Goal: Task Accomplishment & Management: Manage account settings

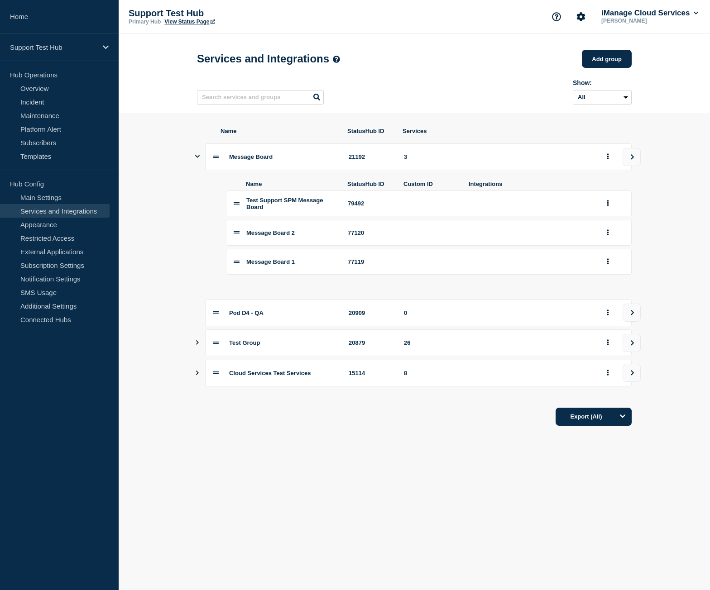
click at [49, 16] on link "Home" at bounding box center [59, 17] width 119 height 34
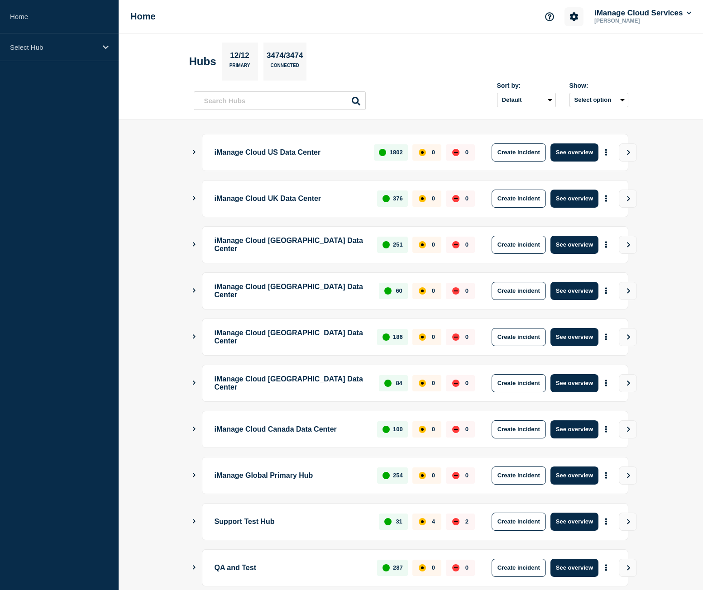
click at [567, 19] on button "Account settings" at bounding box center [574, 16] width 19 height 19
click at [573, 53] on link "Team Members" at bounding box center [572, 54] width 47 height 8
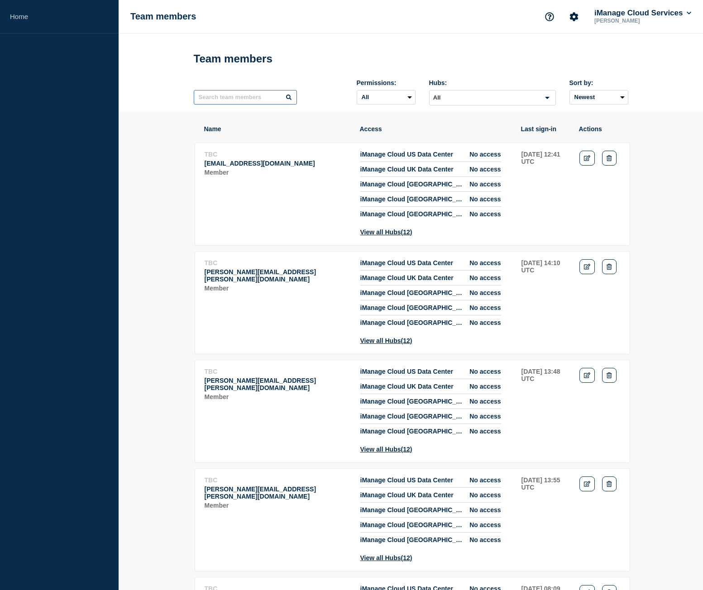
click at [265, 100] on input "text" at bounding box center [245, 97] width 103 height 14
type input "jeremy"
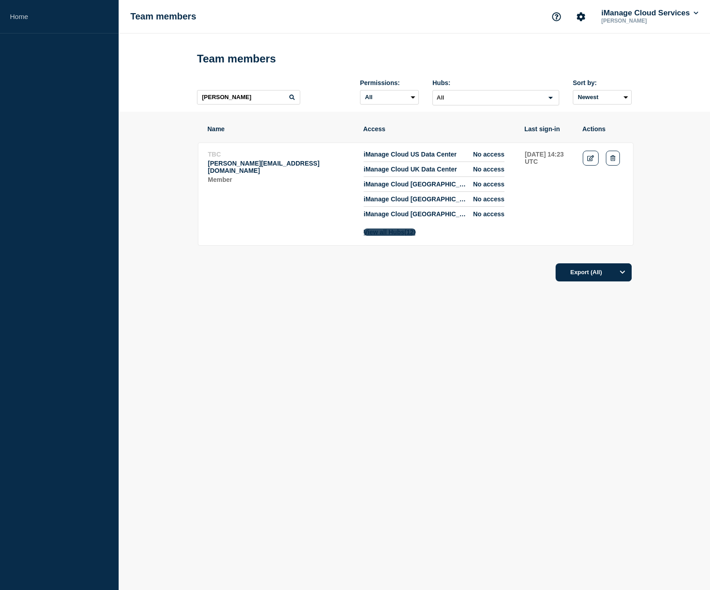
click at [411, 236] on button "View all Hubs (12)" at bounding box center [390, 232] width 52 height 7
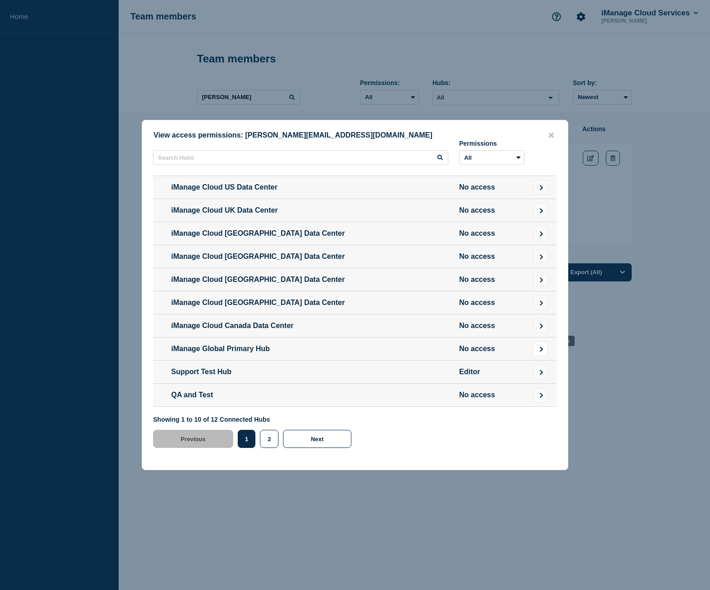
click at [540, 352] on icon "Go to Connected Hubs" at bounding box center [541, 349] width 3 height 5
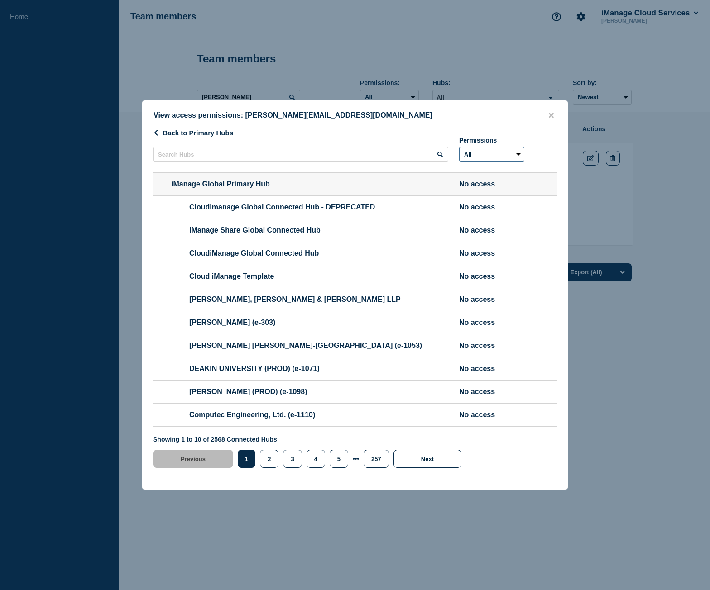
click at [469, 147] on select "All No access" at bounding box center [491, 154] width 65 height 14
click at [556, 111] on button "close button" at bounding box center [551, 115] width 10 height 9
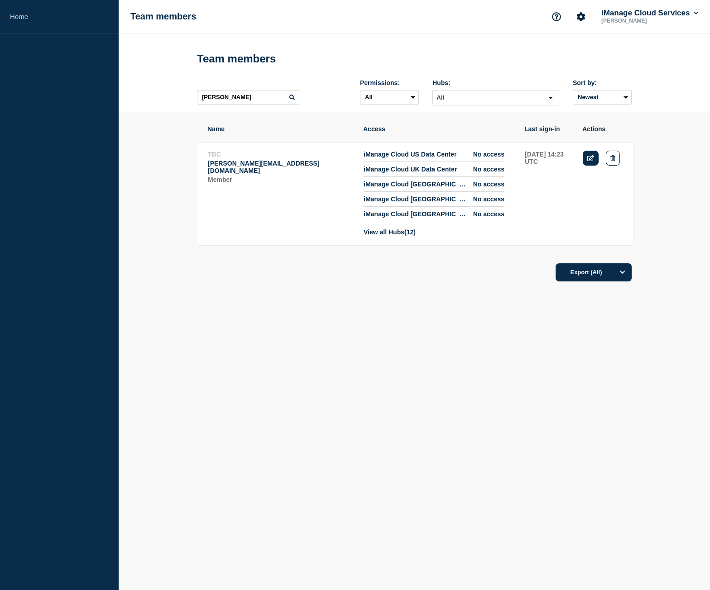
click at [591, 158] on icon "Edit" at bounding box center [590, 158] width 7 height 6
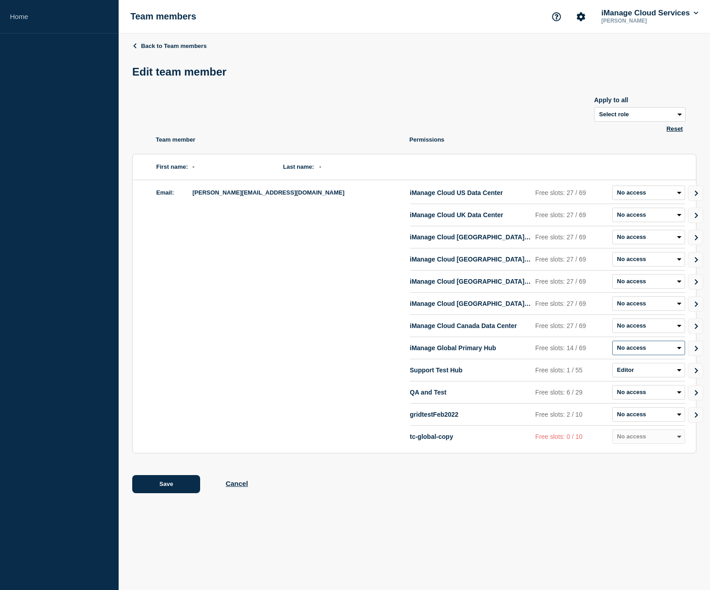
click at [647, 354] on select "Admin Manager Editor No access" at bounding box center [648, 348] width 73 height 14
select select "2"
click at [612, 343] on select "Admin Manager Editor No access" at bounding box center [648, 348] width 73 height 14
click at [421, 520] on body "Home Team members iManage Cloud Services Ruslan Mishiyev Back to Team members E…" at bounding box center [355, 295] width 710 height 590
click at [177, 487] on button "Save" at bounding box center [166, 484] width 68 height 18
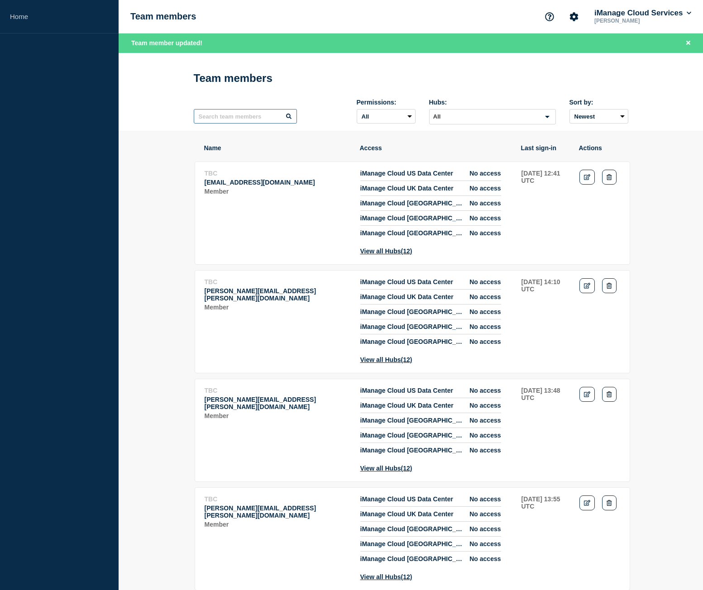
click at [259, 124] on input "text" at bounding box center [245, 116] width 103 height 14
type input "burkman"
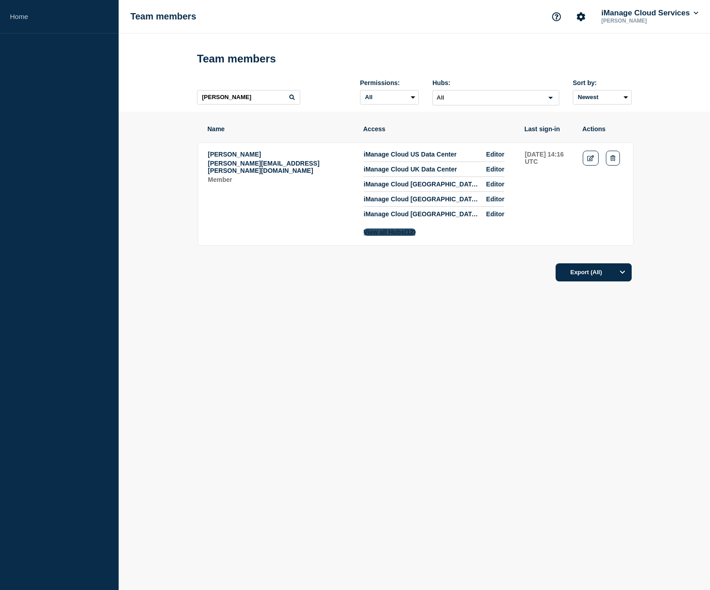
click at [416, 236] on span "(12)" at bounding box center [409, 232] width 11 height 7
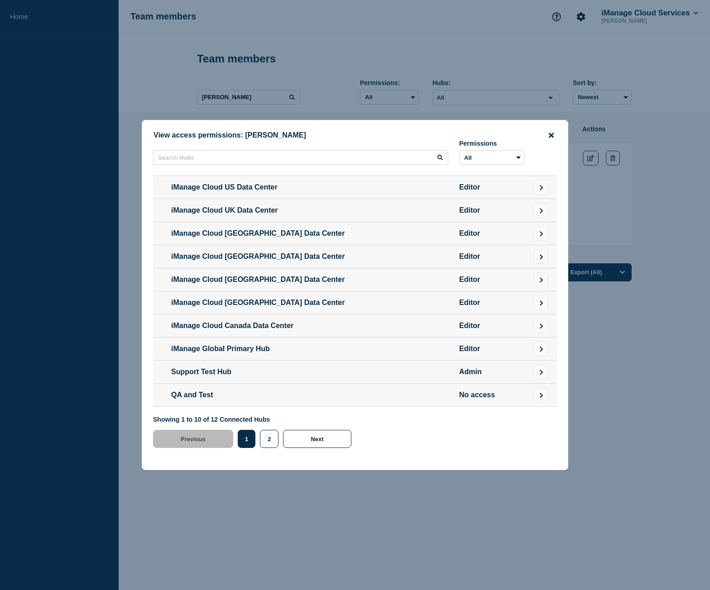
click at [548, 131] on button "close button" at bounding box center [551, 135] width 10 height 9
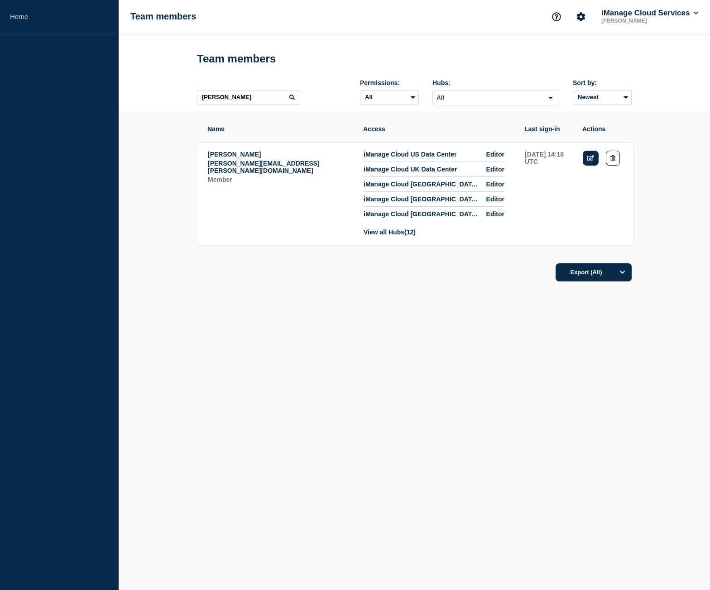
click at [590, 157] on icon "Edit" at bounding box center [590, 158] width 7 height 6
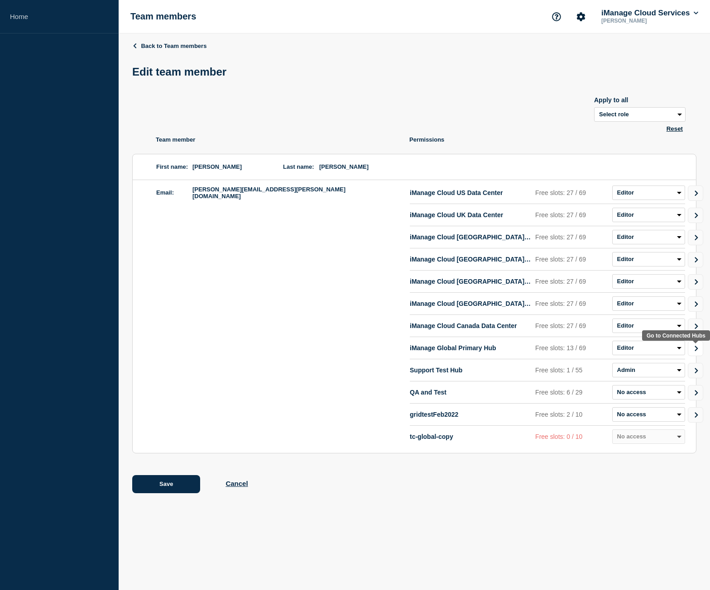
click at [698, 351] on icon "Go to Connected Hubs" at bounding box center [696, 348] width 6 height 5
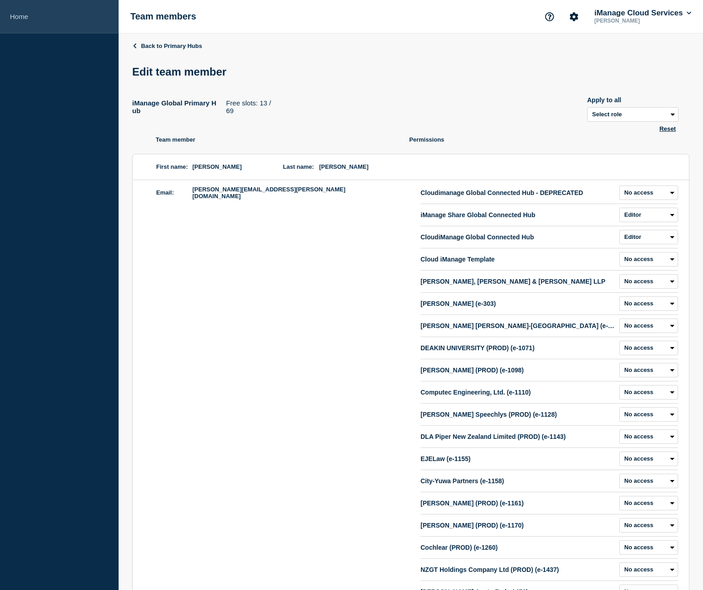
click at [70, 12] on link "Home" at bounding box center [59, 17] width 119 height 34
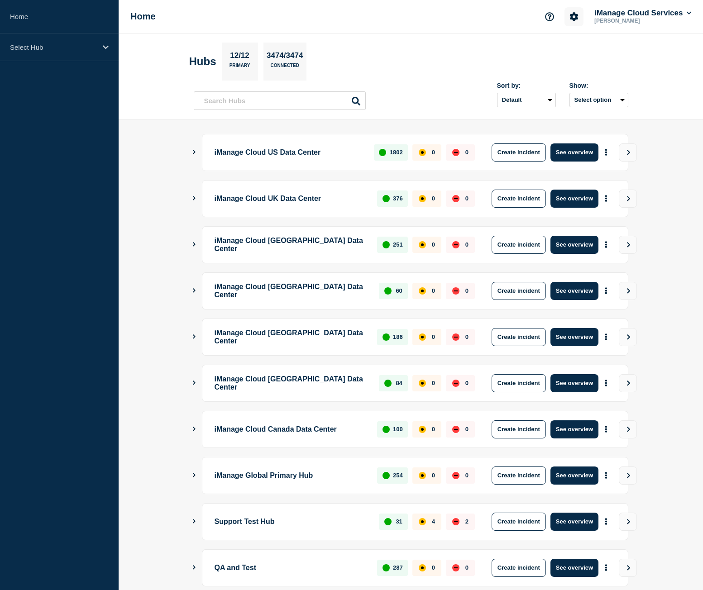
click at [570, 19] on icon "Account settings" at bounding box center [574, 16] width 9 height 9
click at [566, 53] on link "Team Members" at bounding box center [572, 54] width 47 height 8
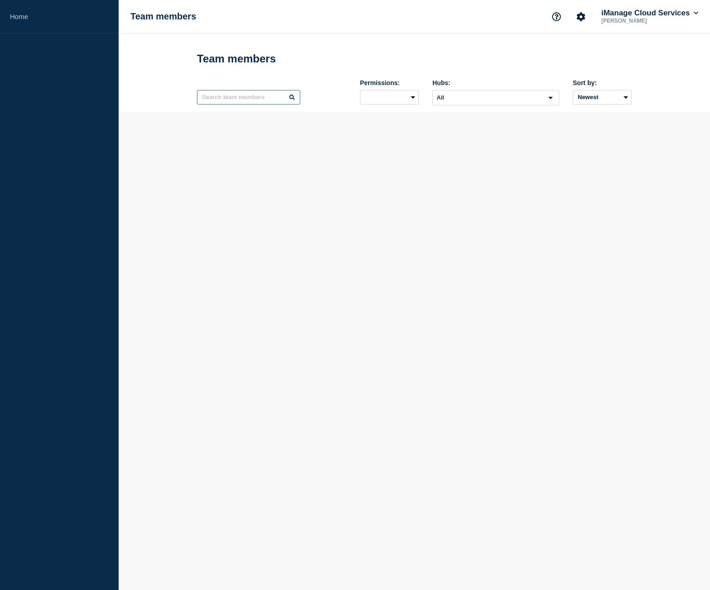
click at [241, 100] on input "text" at bounding box center [248, 97] width 103 height 14
type input "ryan"
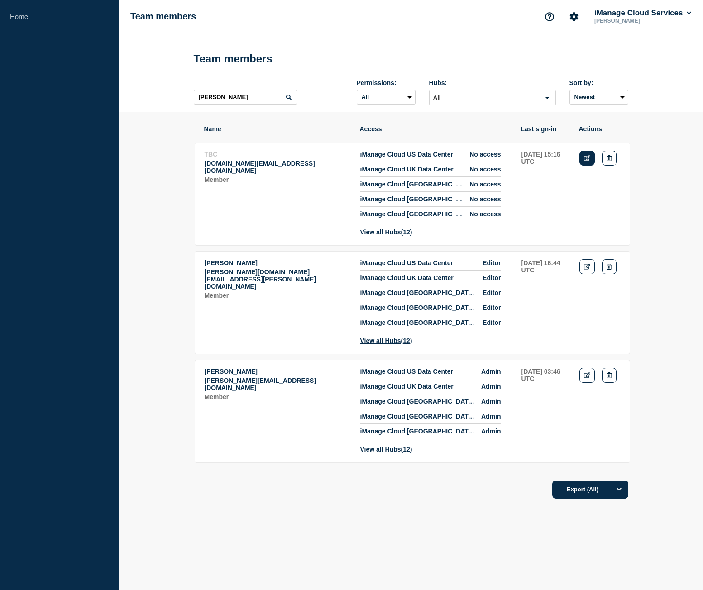
click at [584, 161] on icon "Edit" at bounding box center [587, 158] width 7 height 6
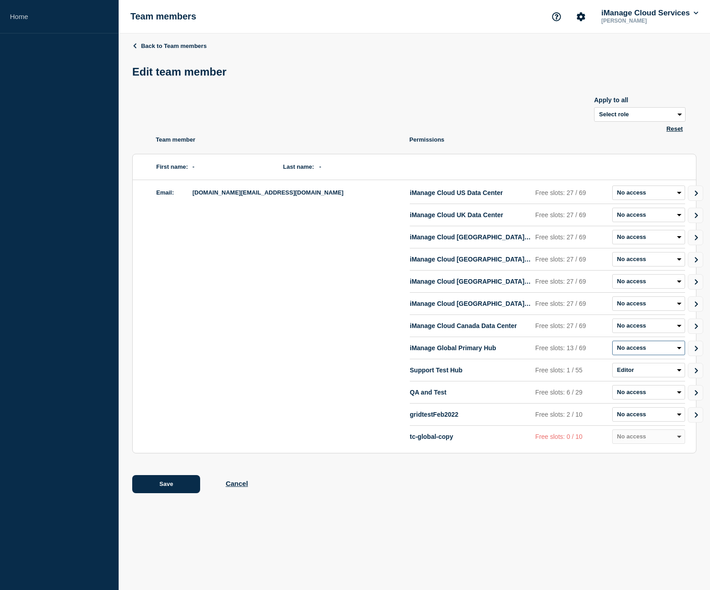
click at [655, 350] on select "Admin Manager Editor No access" at bounding box center [648, 348] width 73 height 14
select select "2"
click at [612, 343] on select "Admin Manager Editor No access" at bounding box center [648, 348] width 73 height 14
click at [189, 489] on button "Save" at bounding box center [166, 484] width 68 height 18
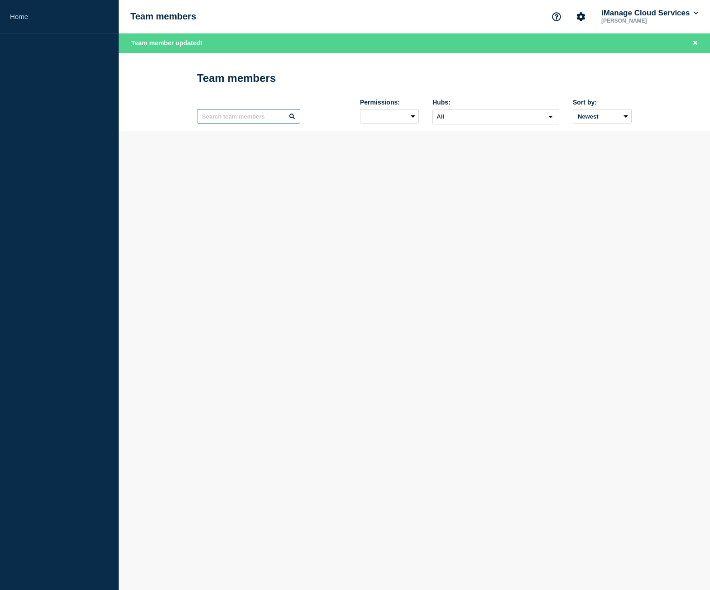
click at [246, 116] on input "text" at bounding box center [248, 116] width 103 height 14
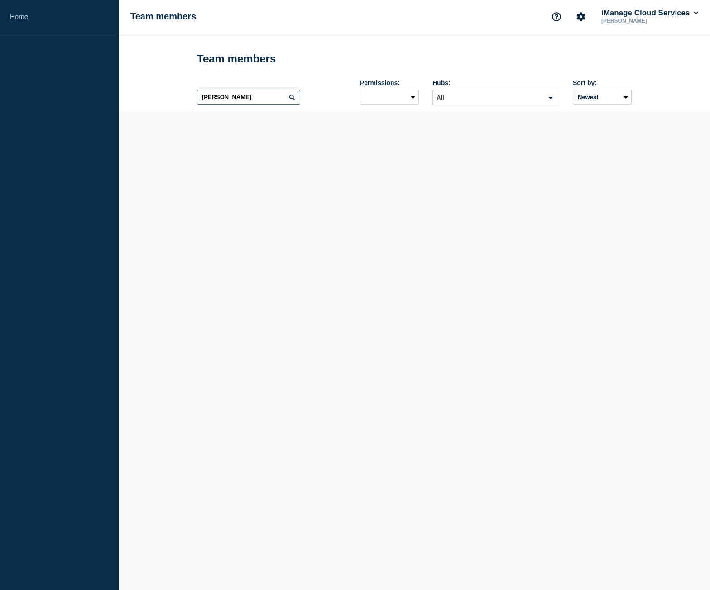
click at [256, 101] on input "alex" at bounding box center [248, 97] width 103 height 14
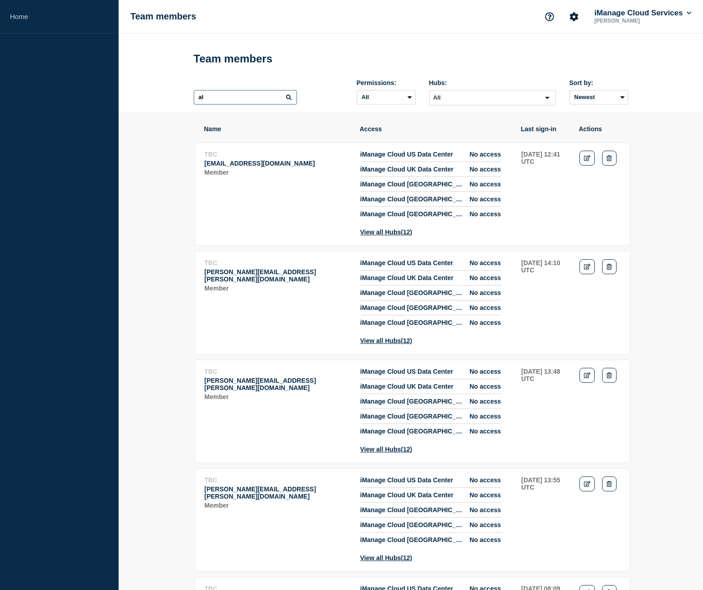
type input "a"
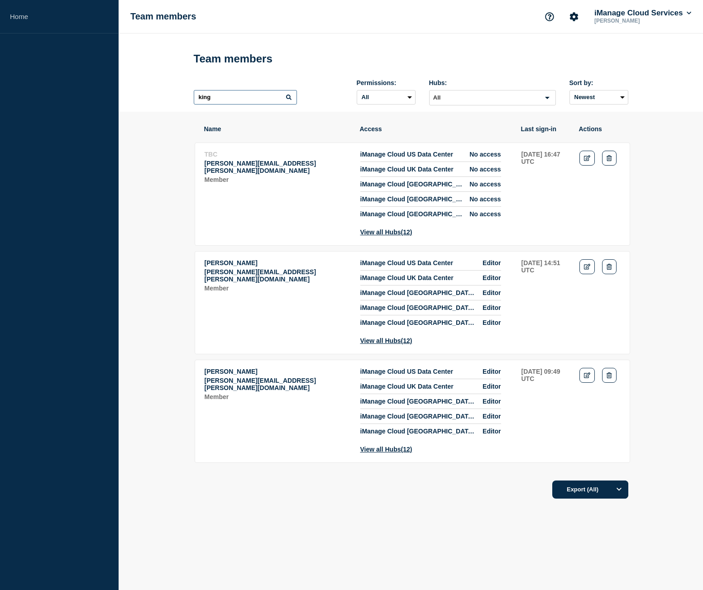
type input "king"
click at [587, 160] on icon "Edit" at bounding box center [587, 158] width 7 height 6
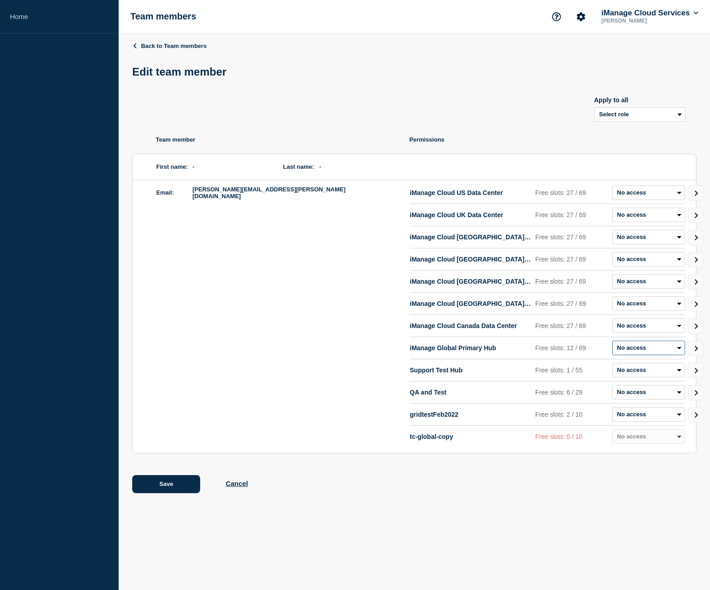
click at [648, 350] on select "Admin Manager Editor No access" at bounding box center [648, 348] width 73 height 14
select select "2"
click at [612, 343] on select "Admin Manager Editor No access" at bounding box center [648, 348] width 73 height 14
click at [162, 482] on button "Save" at bounding box center [166, 484] width 68 height 18
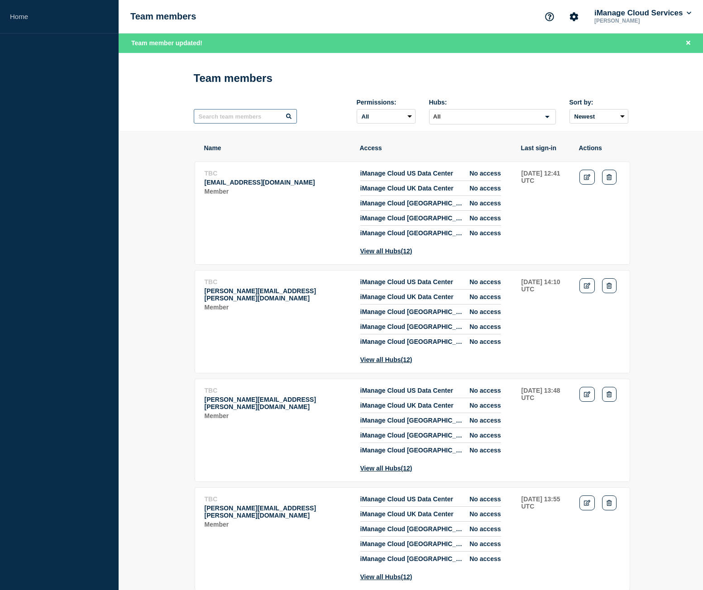
click at [248, 118] on input "text" at bounding box center [245, 116] width 103 height 14
type input "groom"
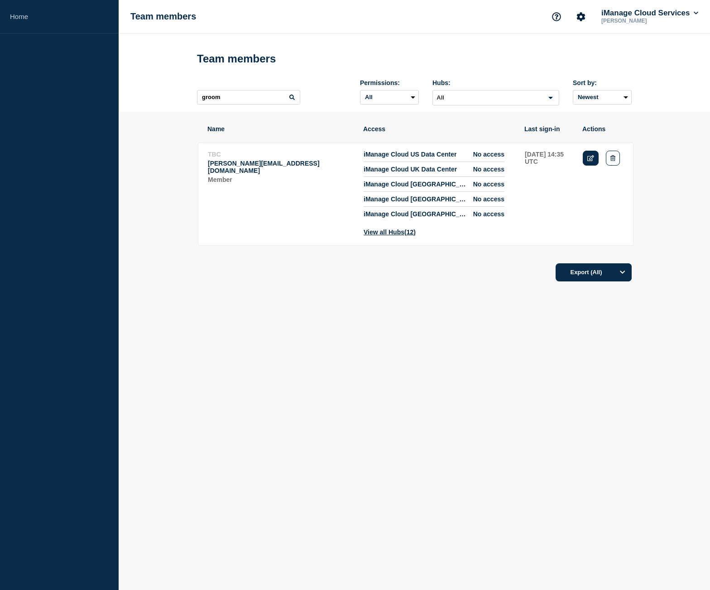
click at [588, 159] on icon "Edit" at bounding box center [590, 158] width 7 height 6
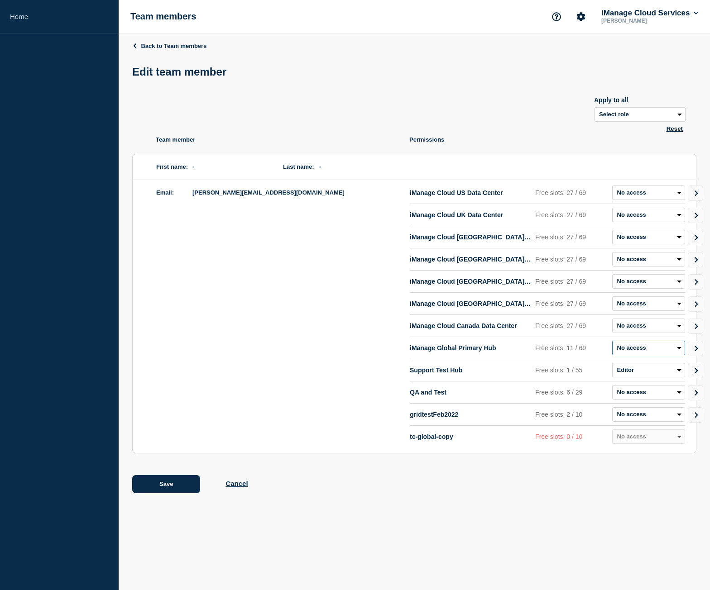
click at [643, 351] on select "Admin Manager Editor No access" at bounding box center [648, 348] width 73 height 14
select select "2"
click at [612, 343] on select "Admin Manager Editor No access" at bounding box center [648, 348] width 73 height 14
click at [190, 484] on button "Save" at bounding box center [166, 484] width 68 height 18
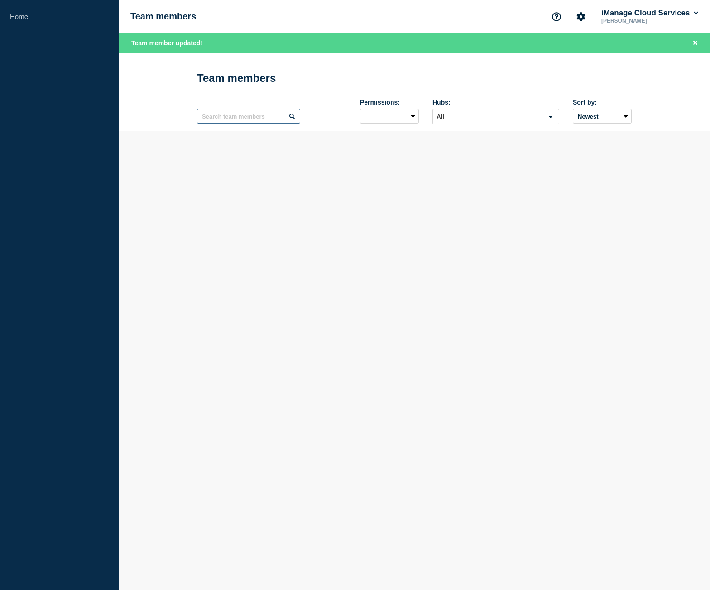
click at [238, 121] on input "text" at bounding box center [248, 116] width 103 height 14
type input "ortiz"
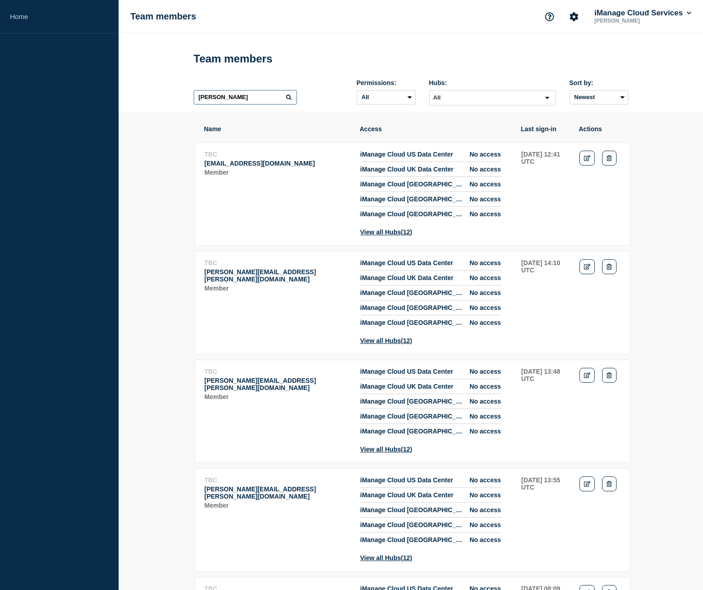
click at [262, 102] on input "ortiz" at bounding box center [245, 97] width 103 height 14
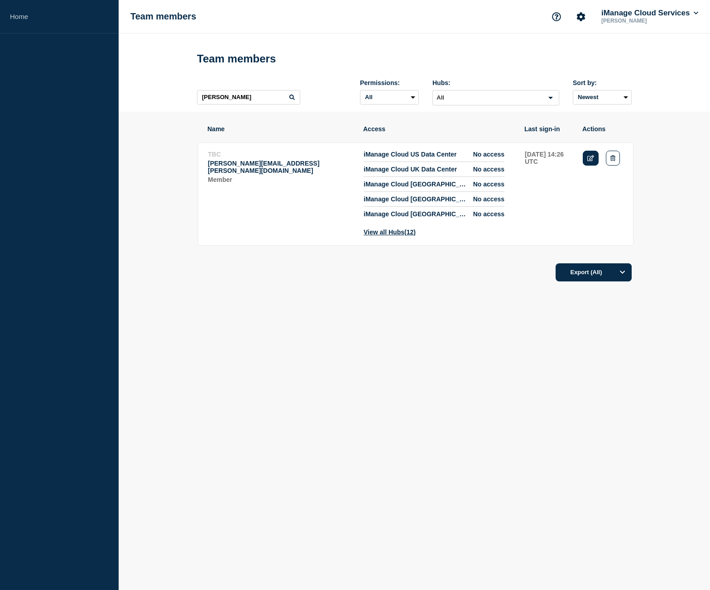
click at [589, 161] on icon "Edit" at bounding box center [590, 158] width 7 height 6
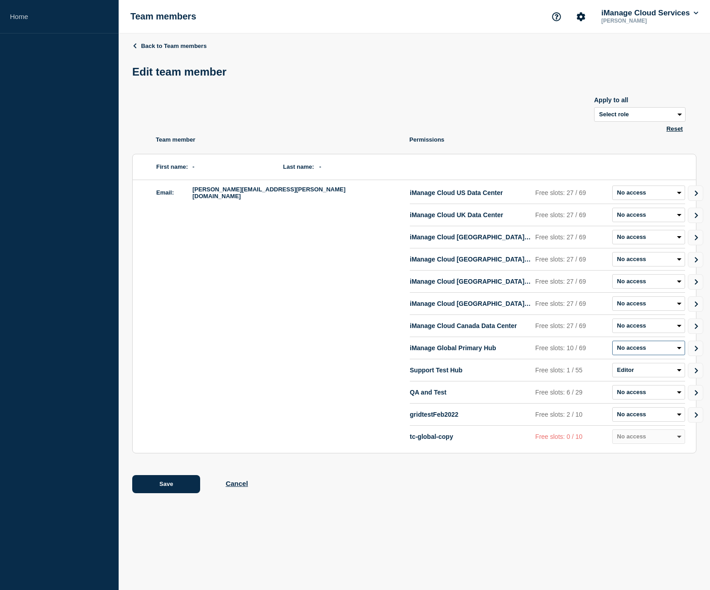
click at [648, 353] on select "Admin Manager Editor No access" at bounding box center [648, 348] width 73 height 14
select select "2"
click at [612, 343] on select "Admin Manager Editor No access" at bounding box center [648, 348] width 73 height 14
click at [165, 487] on button "Save" at bounding box center [166, 484] width 68 height 18
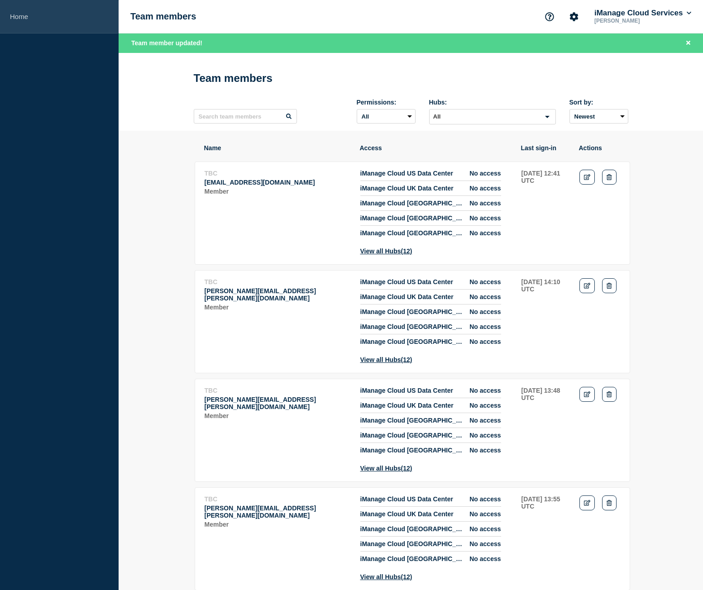
click at [50, 16] on link "Home" at bounding box center [59, 17] width 119 height 34
